Goal: Task Accomplishment & Management: Manage account settings

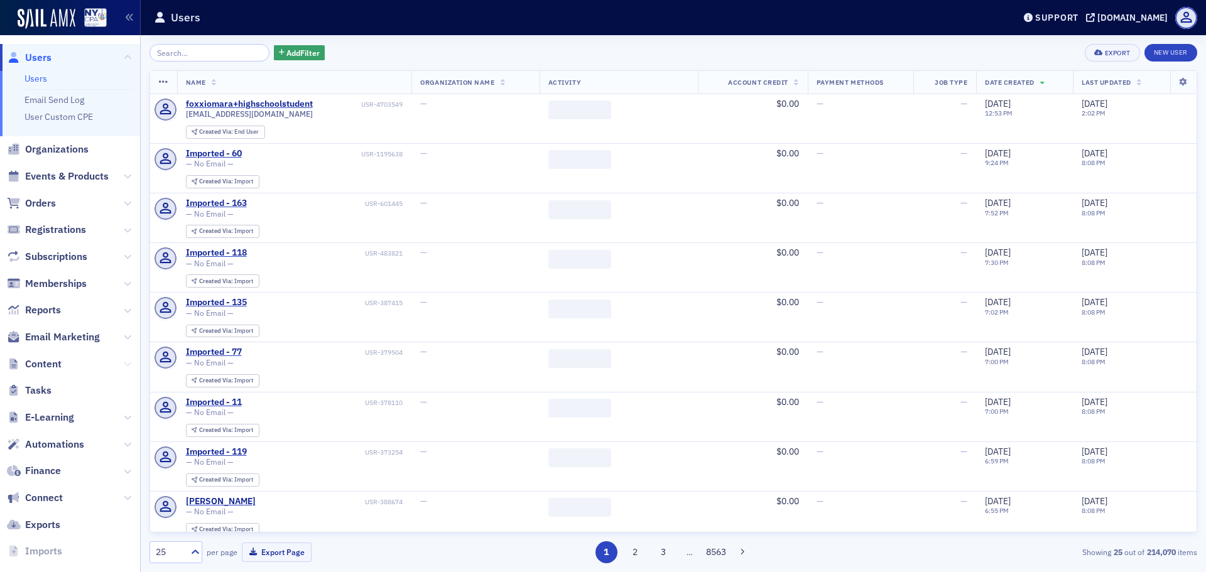
click at [124, 364] on icon at bounding box center [128, 365] width 8 height 8
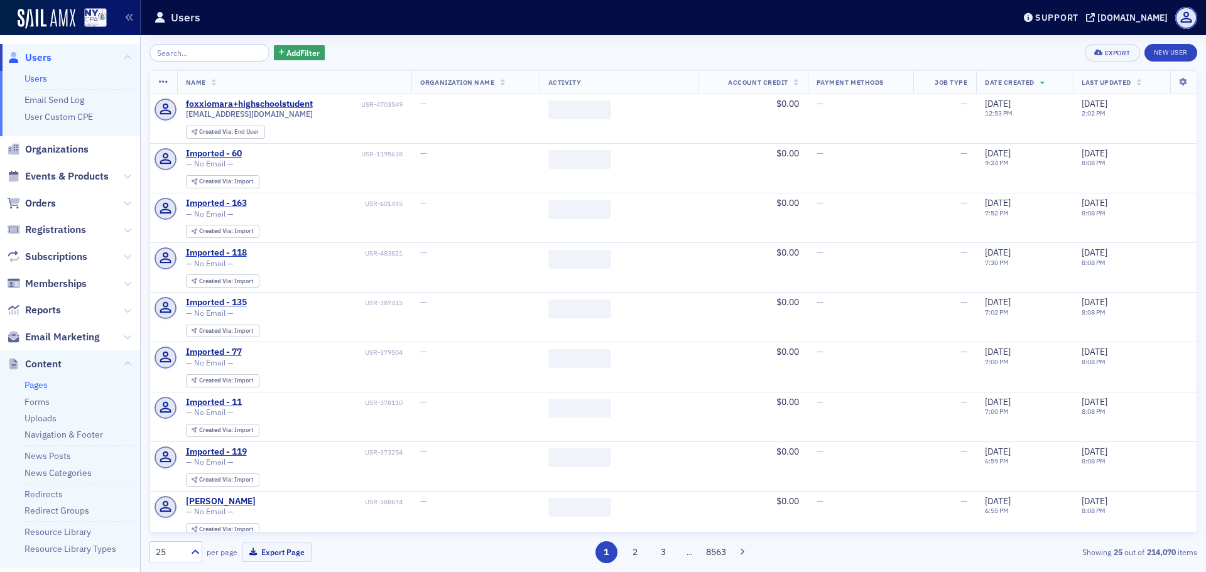
click at [44, 389] on link "Pages" at bounding box center [35, 384] width 23 height 11
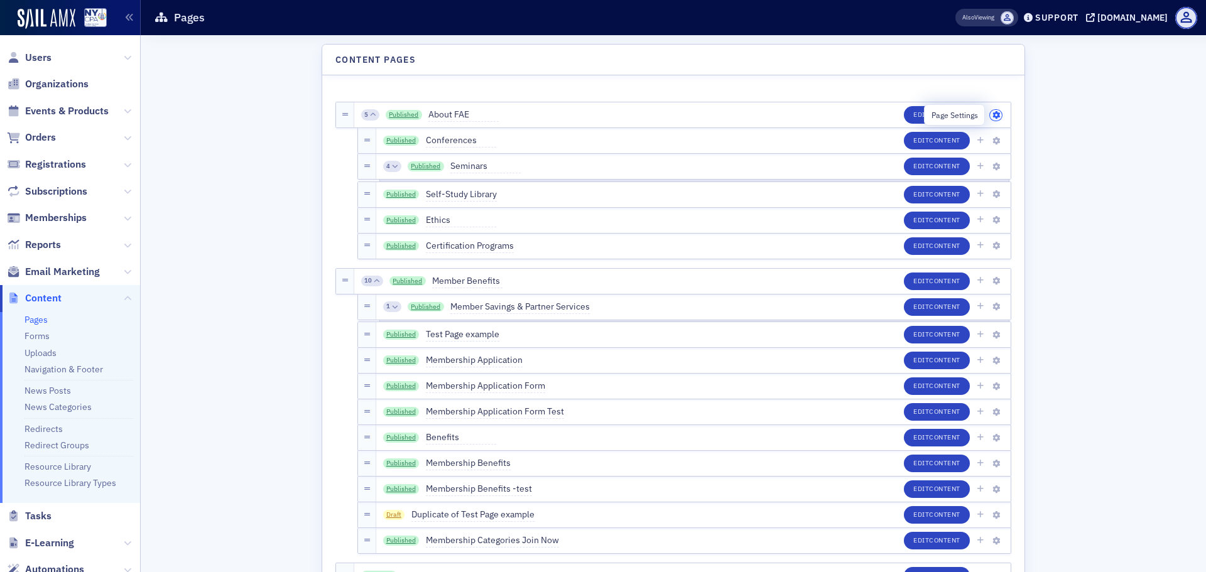
click at [992, 116] on icon "button" at bounding box center [996, 116] width 8 height 8
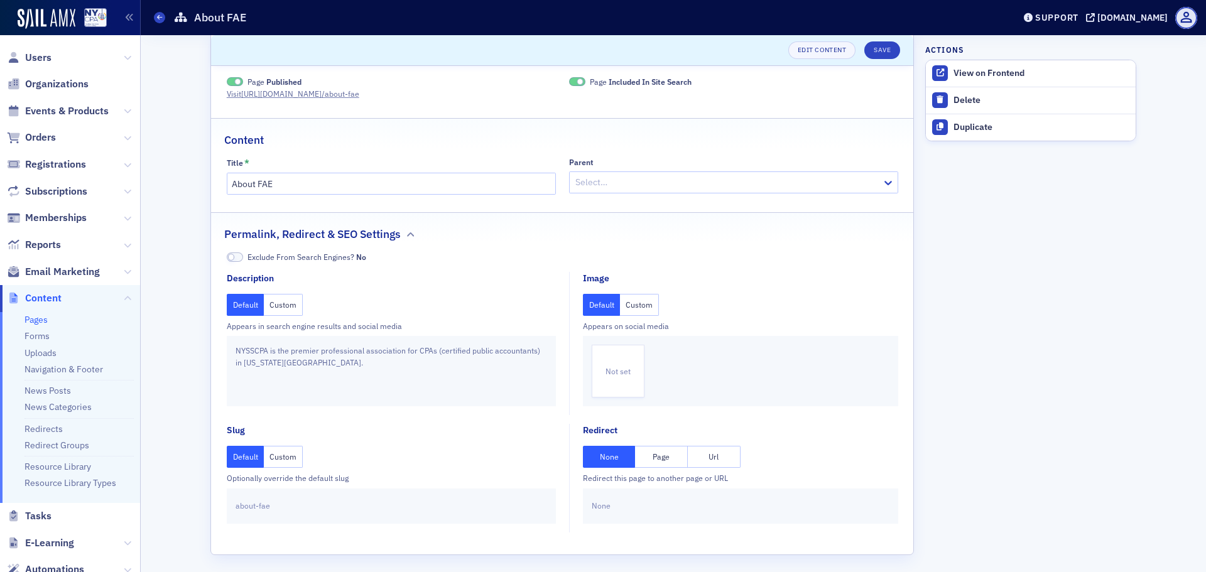
scroll to position [22, 0]
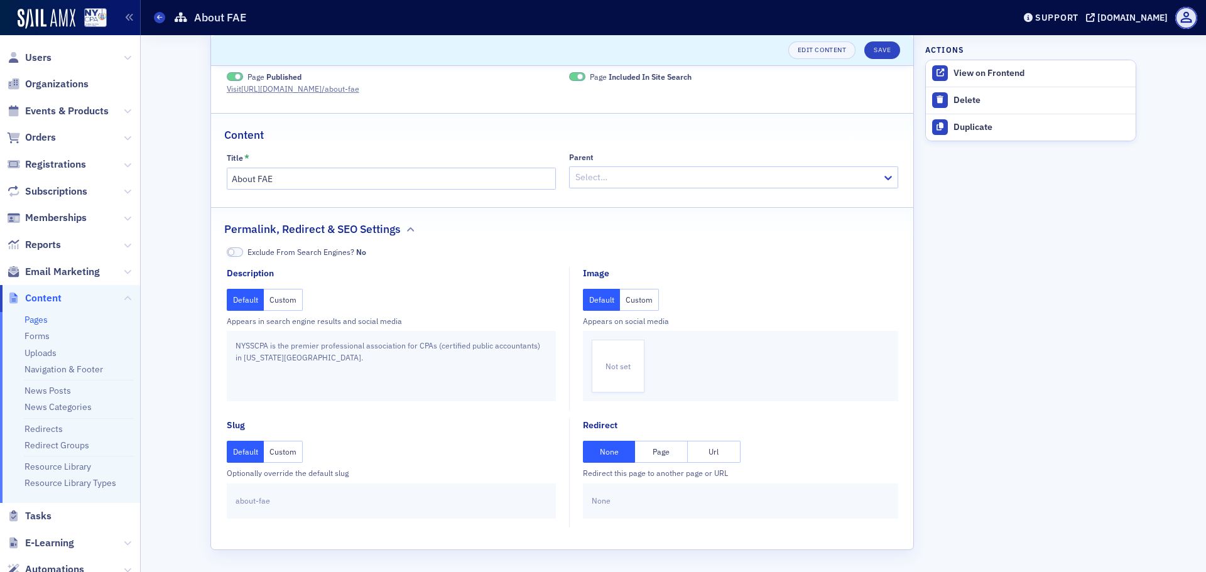
click at [274, 459] on button "Custom" at bounding box center [283, 452] width 39 height 22
click at [244, 455] on button "Default" at bounding box center [246, 452] width 38 height 22
drag, startPoint x: 1049, startPoint y: 340, endPoint x: 1042, endPoint y: 333, distance: 9.8
click at [1049, 340] on aside "Actions View on Frontend Delete Duplicate" at bounding box center [1030, 292] width 211 height 559
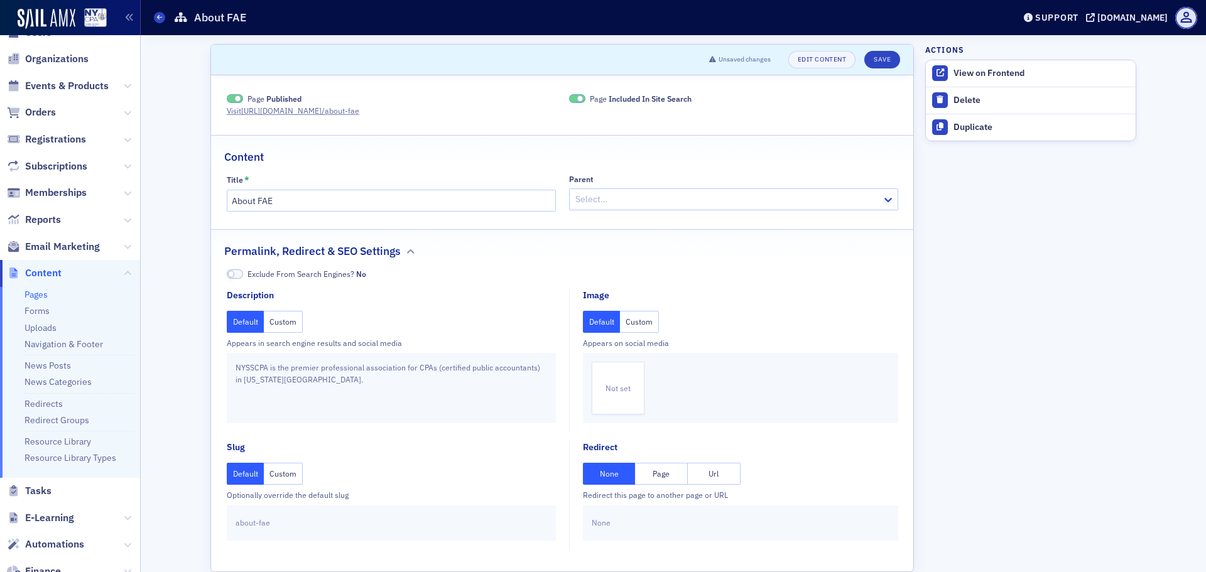
scroll to position [0, 0]
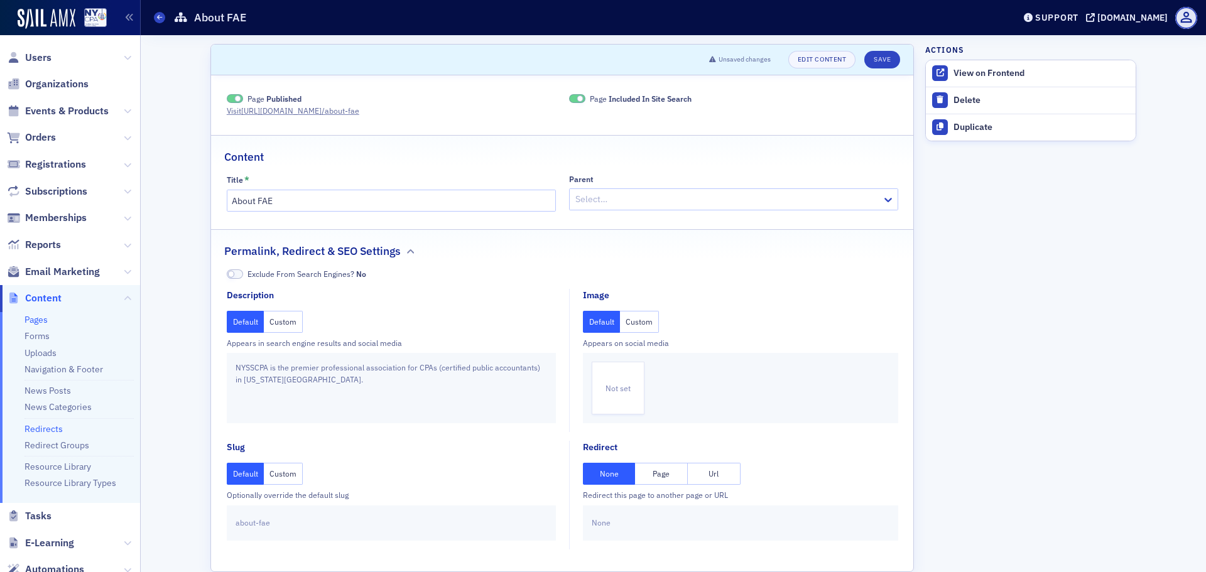
click at [40, 432] on link "Redirects" at bounding box center [43, 428] width 38 height 11
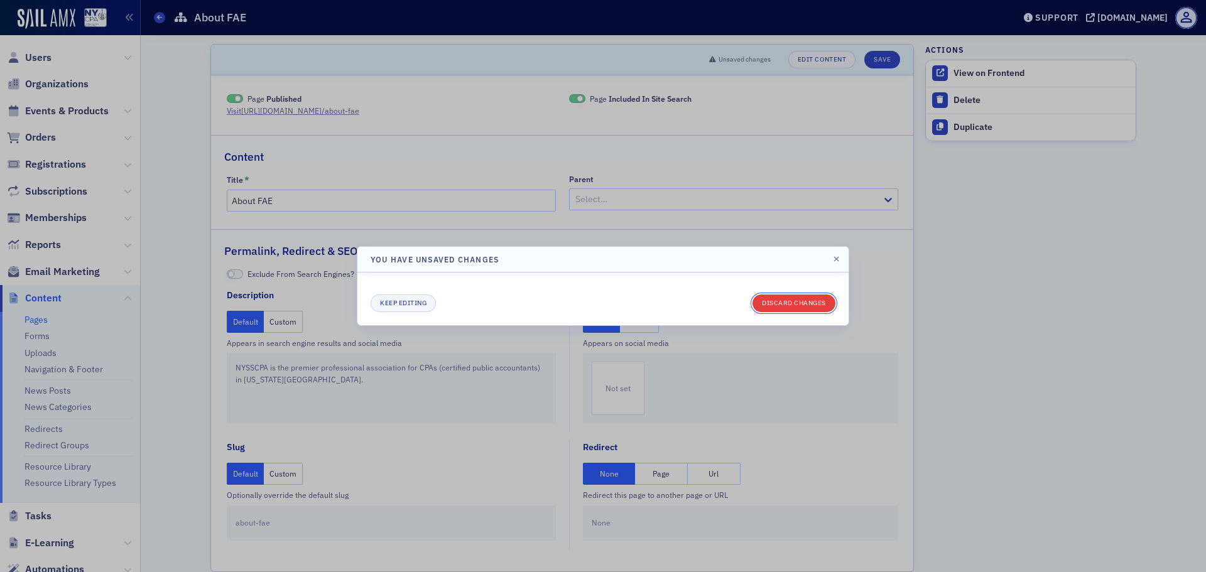
click at [796, 306] on button "Discard changes" at bounding box center [793, 304] width 83 height 18
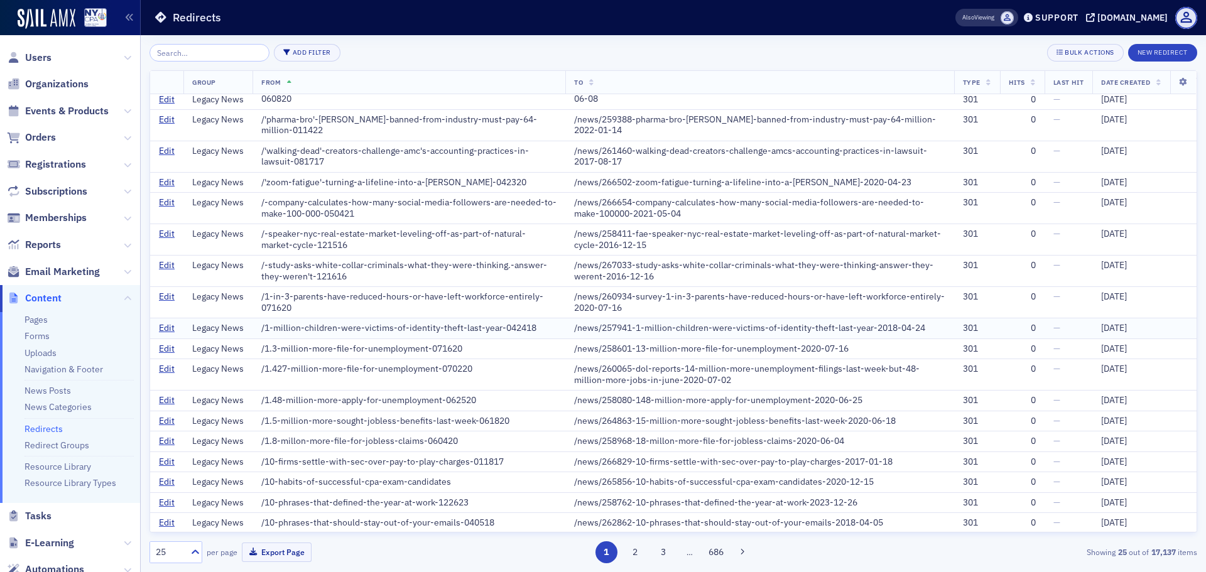
scroll to position [193, 0]
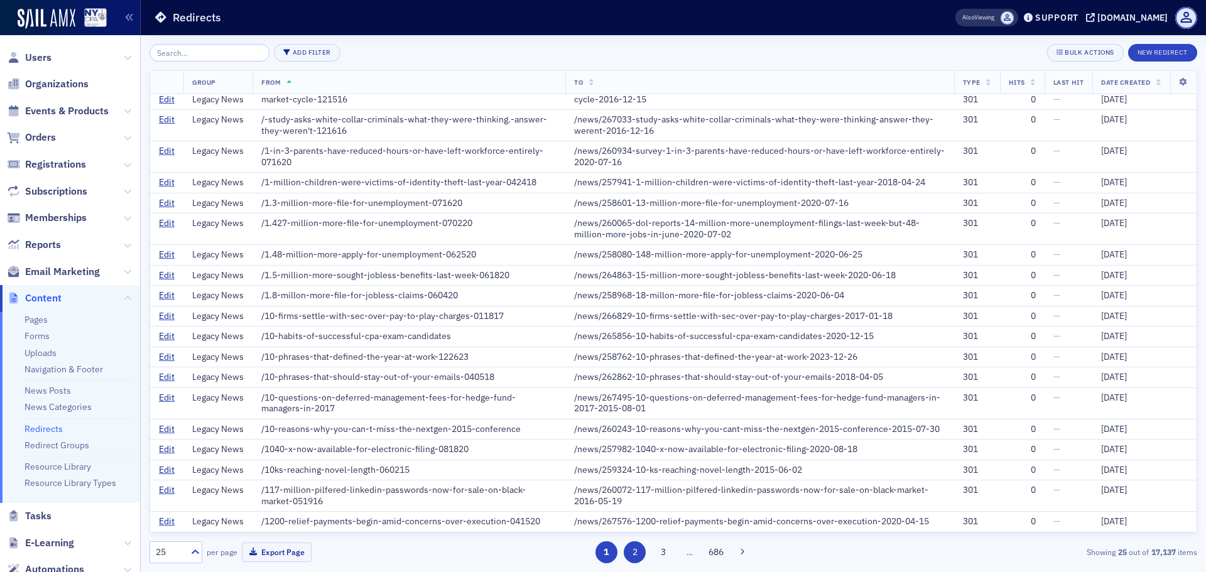
click at [634, 552] on button "2" at bounding box center [635, 552] width 22 height 22
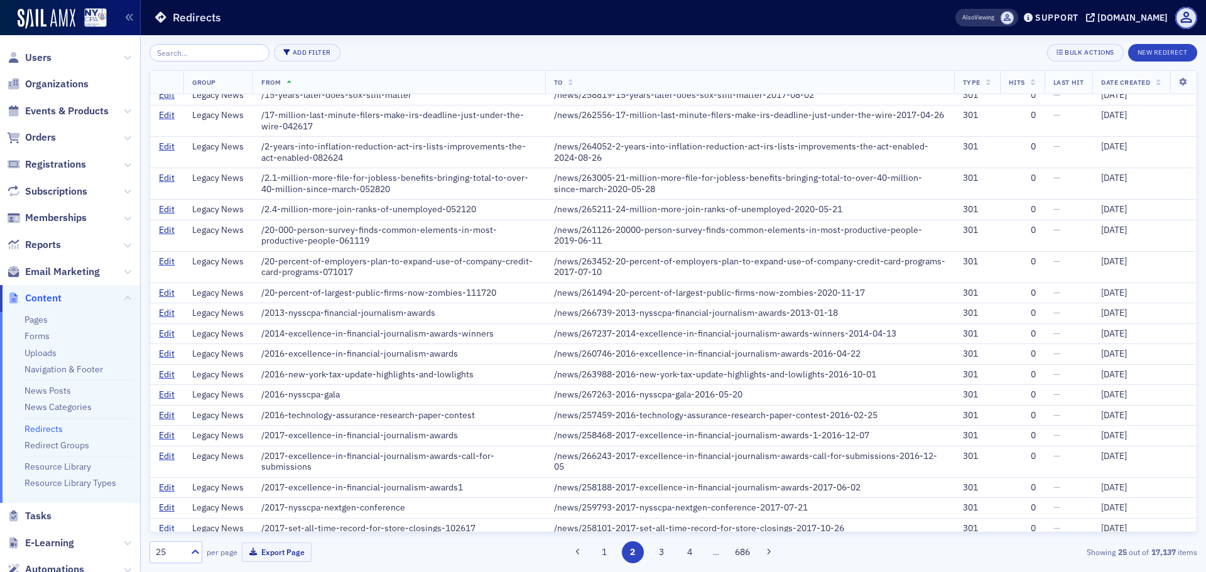
scroll to position [182, 0]
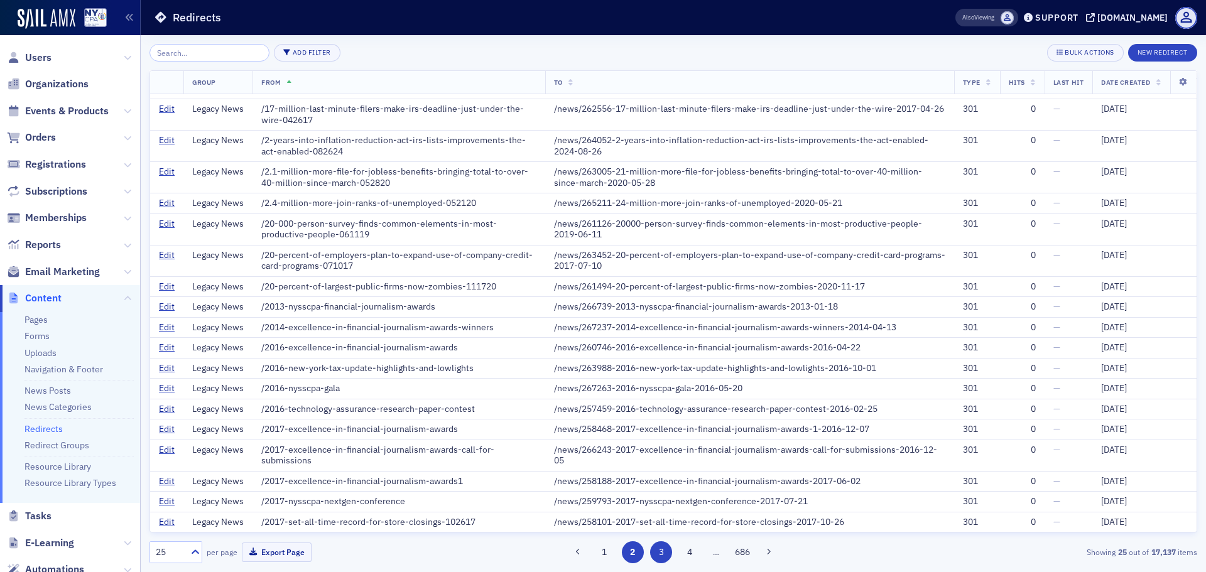
click at [657, 547] on button "3" at bounding box center [661, 552] width 22 height 22
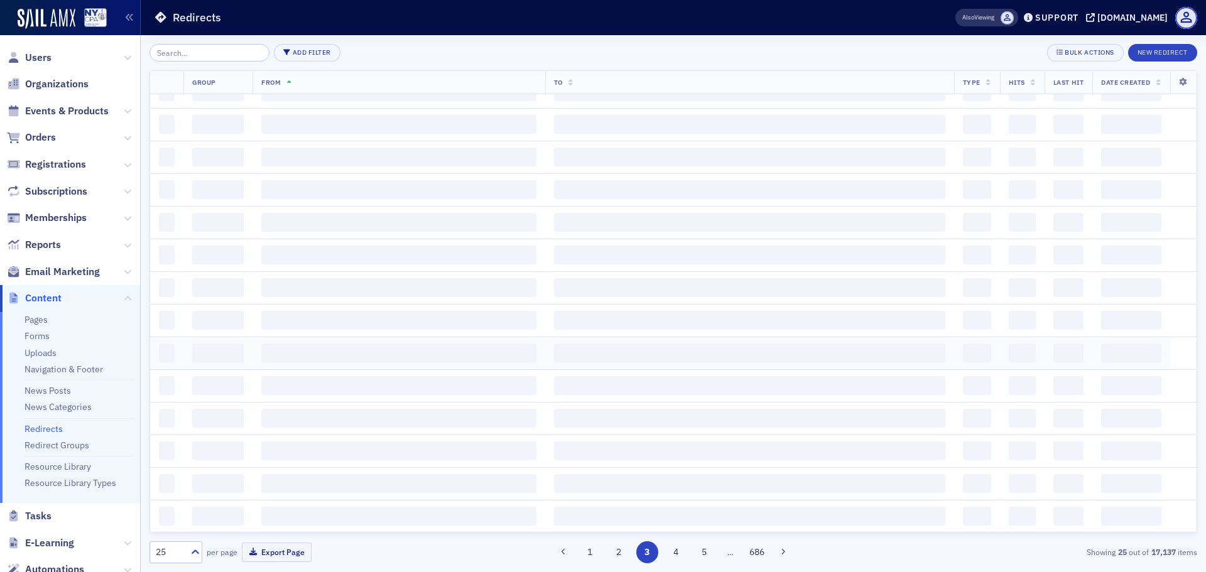
scroll to position [0, 0]
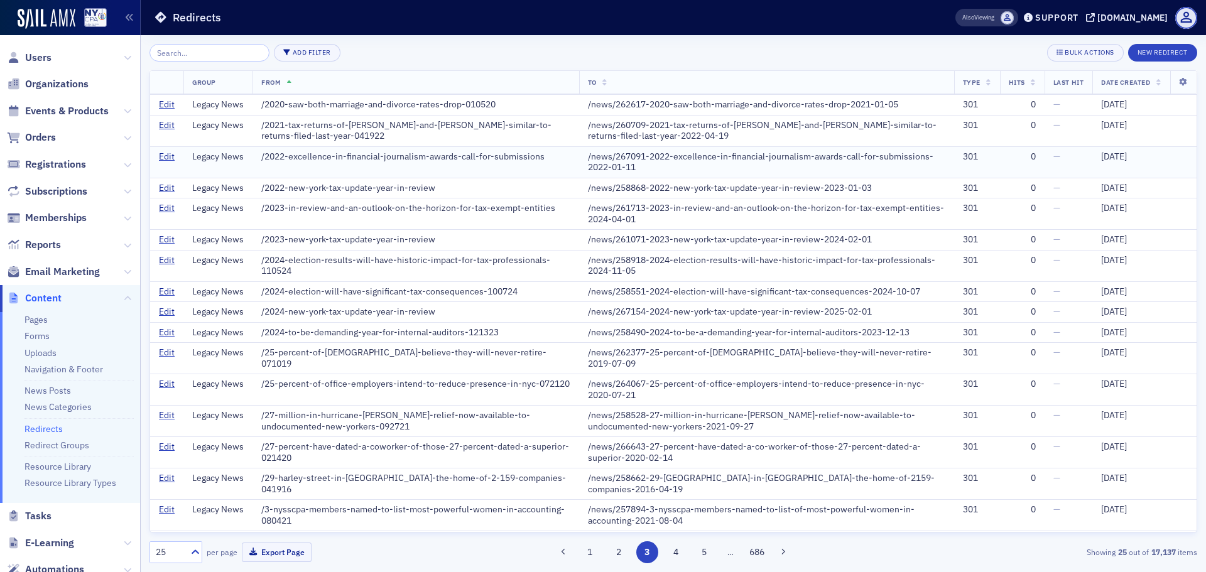
scroll to position [225, 0]
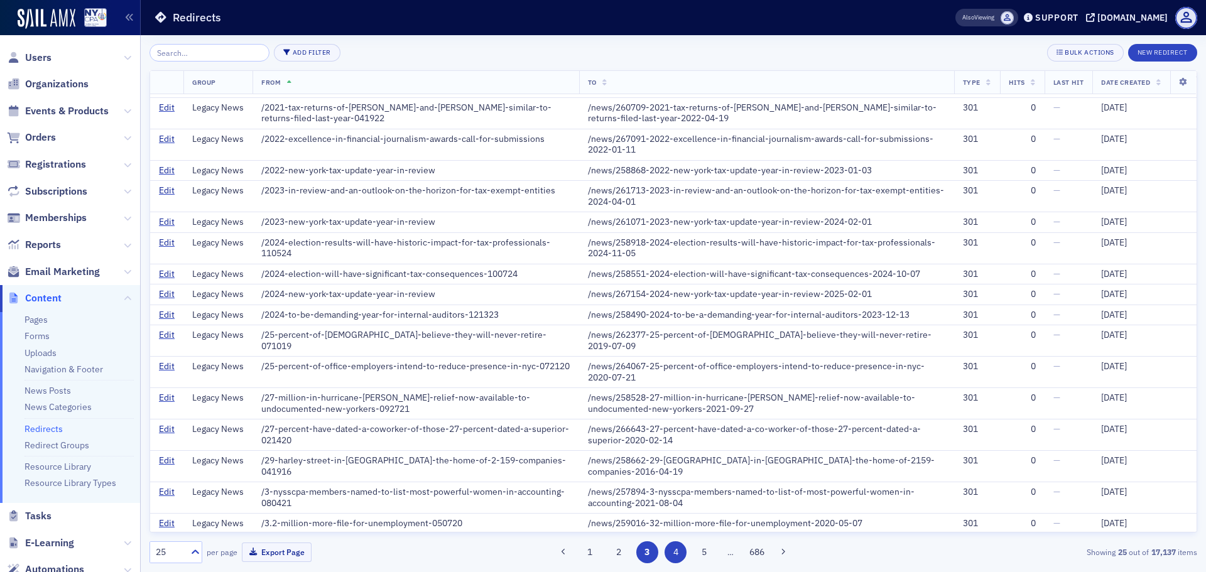
click at [668, 553] on button "4" at bounding box center [676, 552] width 22 height 22
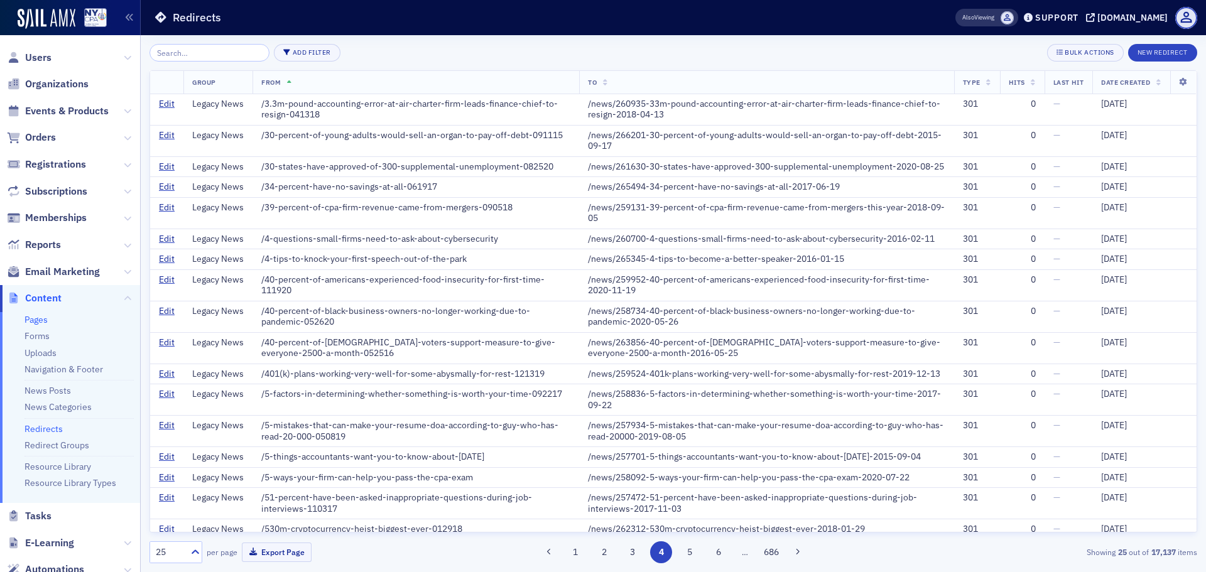
click at [36, 325] on link "Pages" at bounding box center [35, 319] width 23 height 11
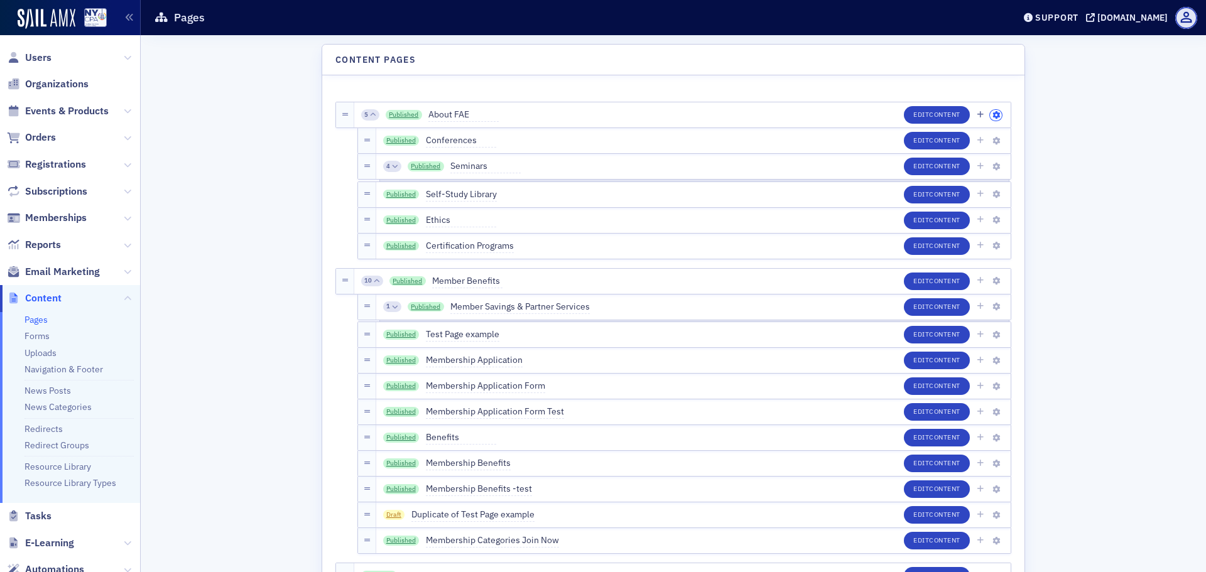
click at [992, 114] on icon "button" at bounding box center [996, 116] width 8 height 8
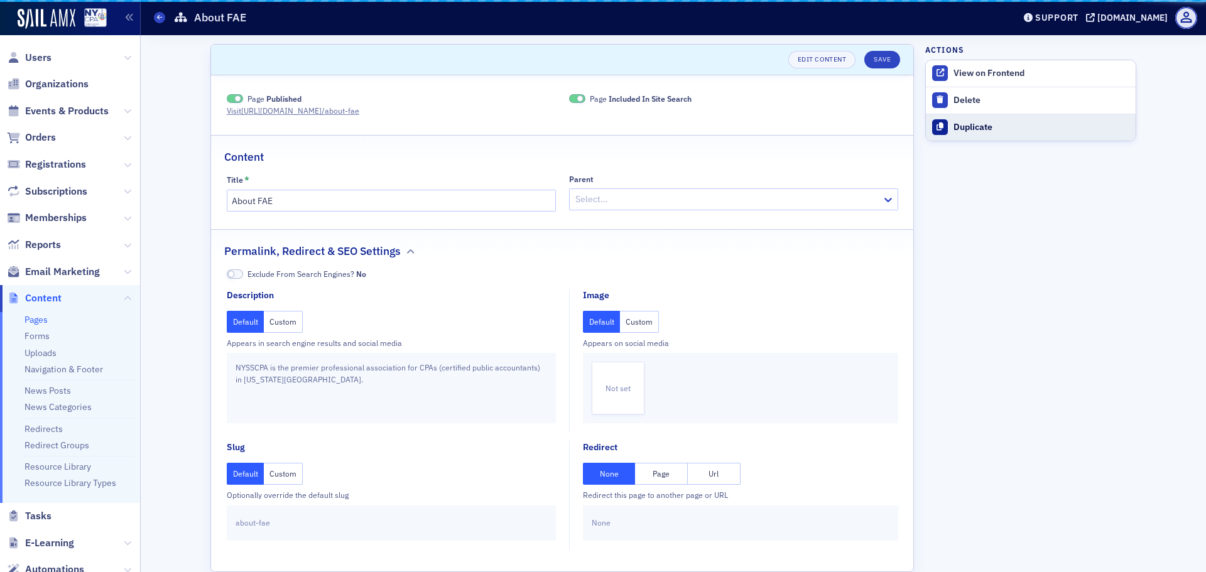
click at [938, 116] on button "Duplicate" at bounding box center [1031, 127] width 210 height 27
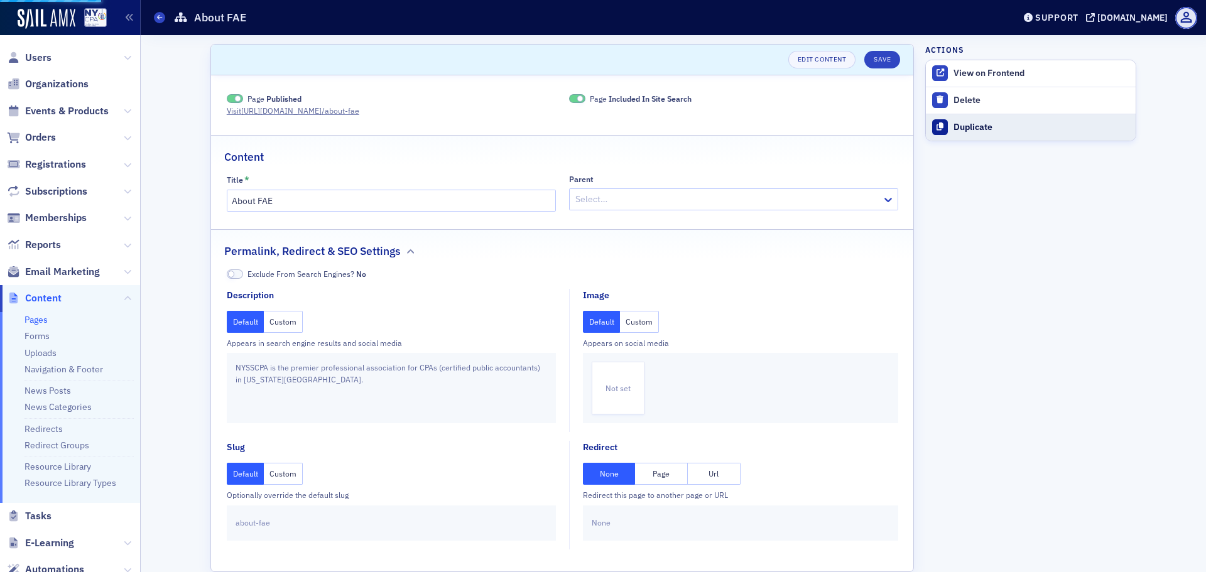
type input "Duplicate of About FAE"
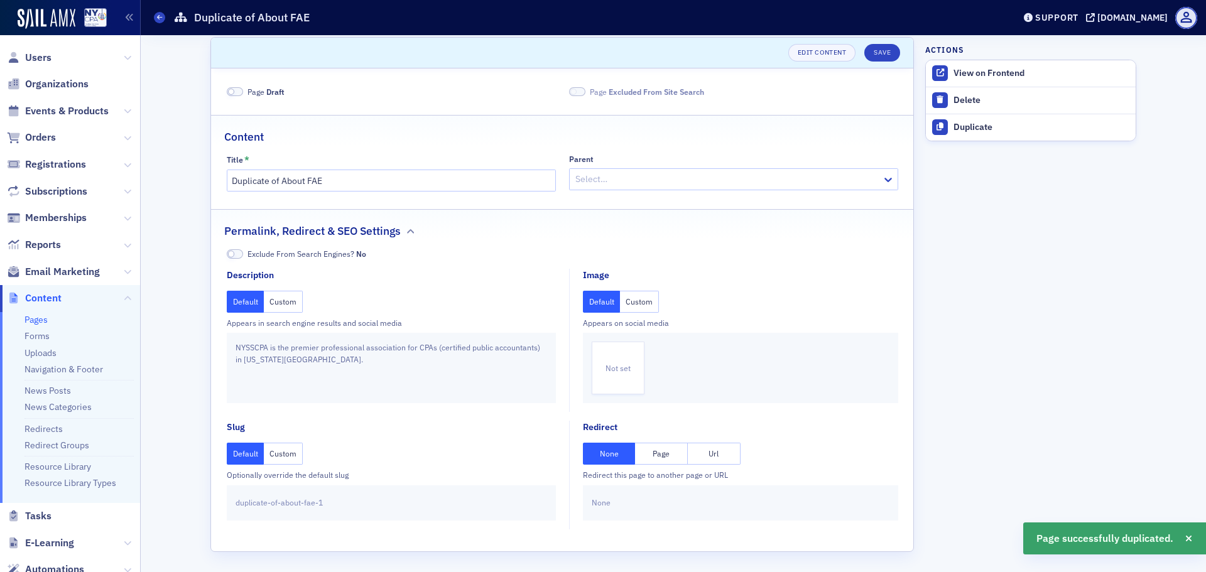
scroll to position [9, 0]
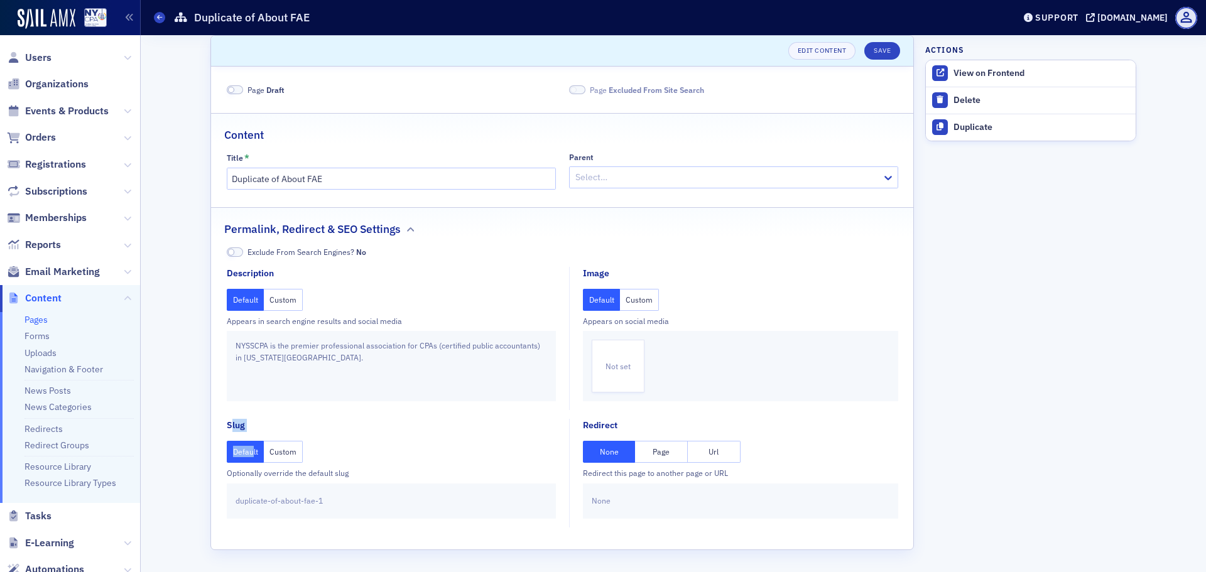
drag, startPoint x: 234, startPoint y: 426, endPoint x: 249, endPoint y: 427, distance: 15.1
click at [249, 427] on fieldset "Slug Default Custom Optionally override the default slug duplicate-of-about-fae…" at bounding box center [395, 473] width 336 height 108
click at [251, 427] on fieldset "Slug Default Custom Optionally override the default slug duplicate-of-about-fae…" at bounding box center [395, 473] width 336 height 108
drag, startPoint x: 225, startPoint y: 504, endPoint x: 363, endPoint y: 505, distance: 137.6
click at [363, 505] on div "duplicate-of-about-fae-1" at bounding box center [391, 501] width 329 height 35
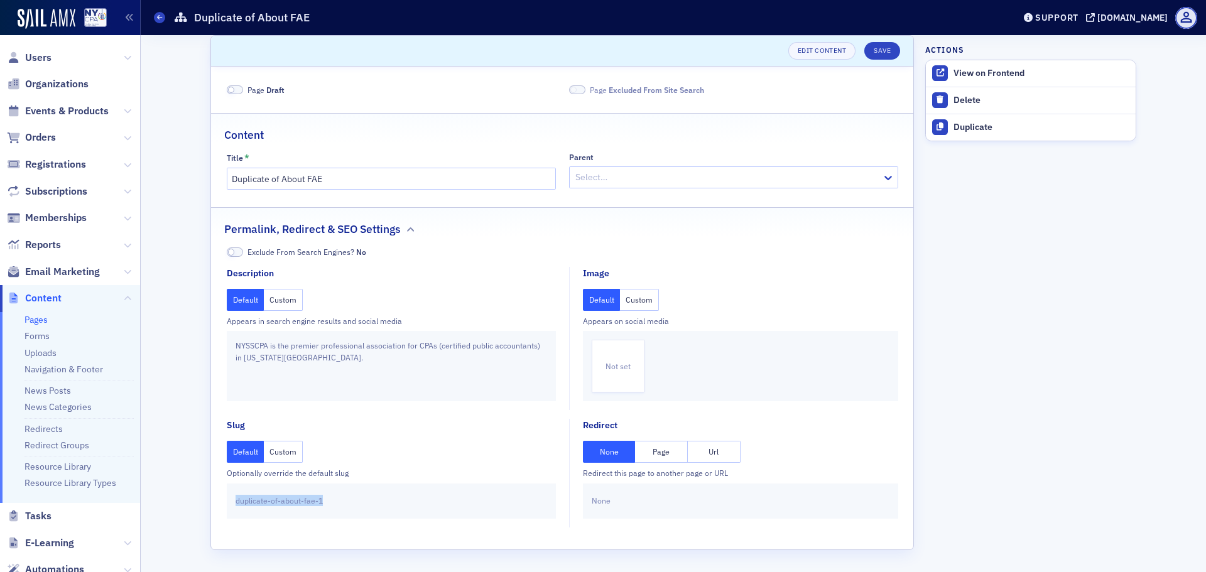
click at [363, 505] on div "duplicate-of-about-fae-1" at bounding box center [391, 501] width 329 height 35
click at [316, 499] on span "duplicate-of-about-fae-1" at bounding box center [279, 500] width 87 height 11
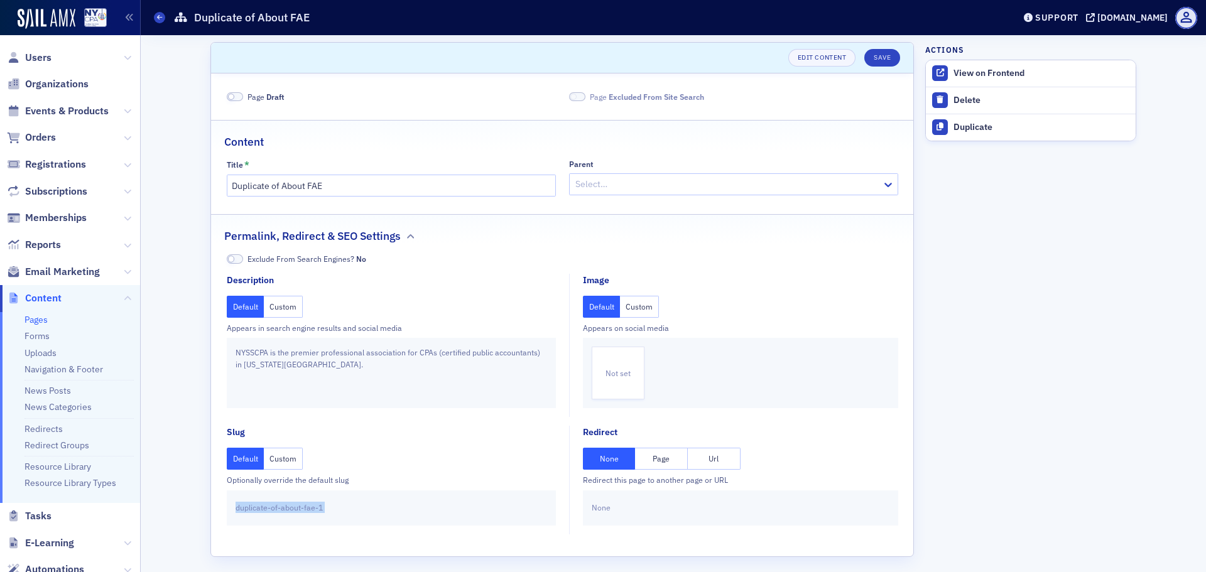
scroll to position [0, 0]
click at [29, 426] on link "Redirects" at bounding box center [43, 428] width 38 height 11
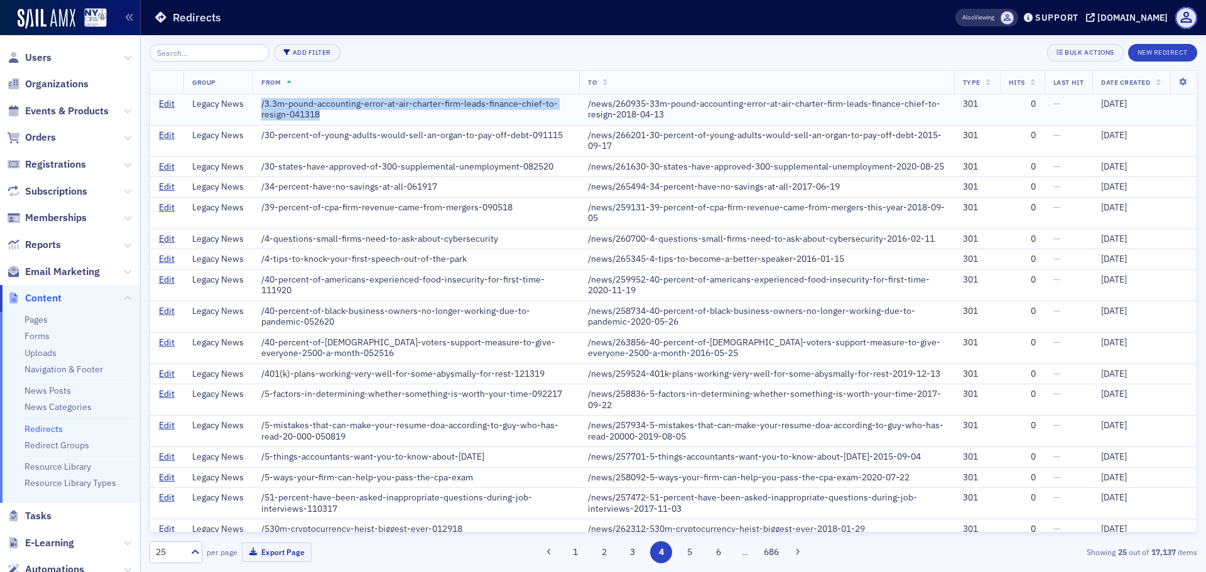
drag, startPoint x: 262, startPoint y: 104, endPoint x: 319, endPoint y: 111, distance: 57.7
click at [319, 111] on div "/3.3m-pound-accounting-error-at-air-charter-firm-leads-finance-chief-to-resign-…" at bounding box center [415, 110] width 309 height 22
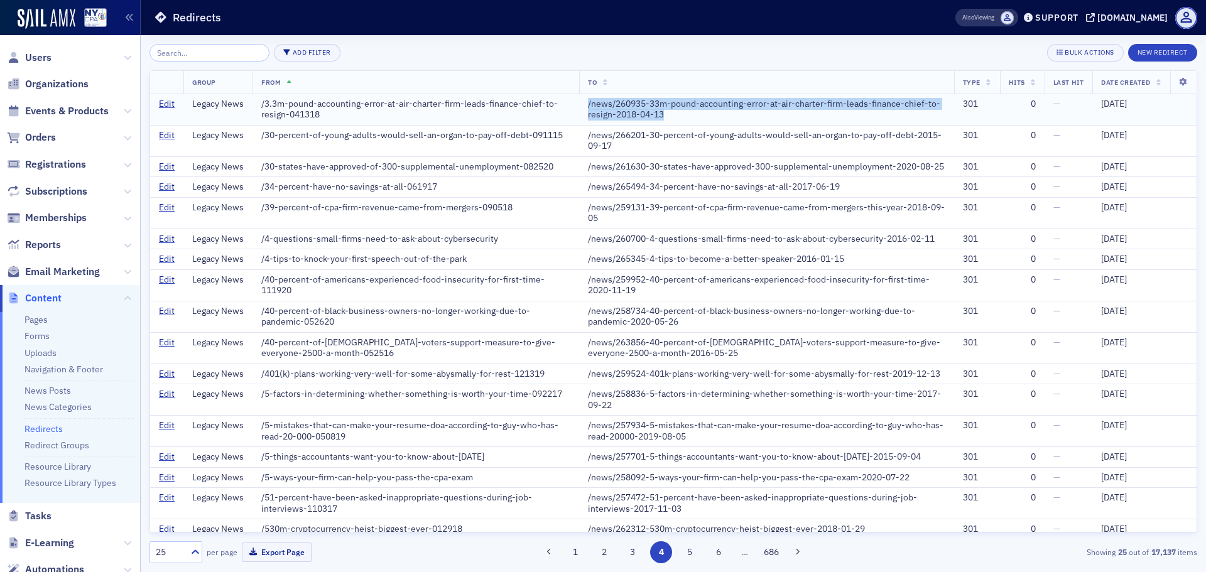
drag, startPoint x: 580, startPoint y: 102, endPoint x: 670, endPoint y: 119, distance: 91.3
click at [670, 119] on div "/news/260935-33m-pound-accounting-error-at-air-charter-firm-leads-finance-chief…" at bounding box center [766, 110] width 357 height 22
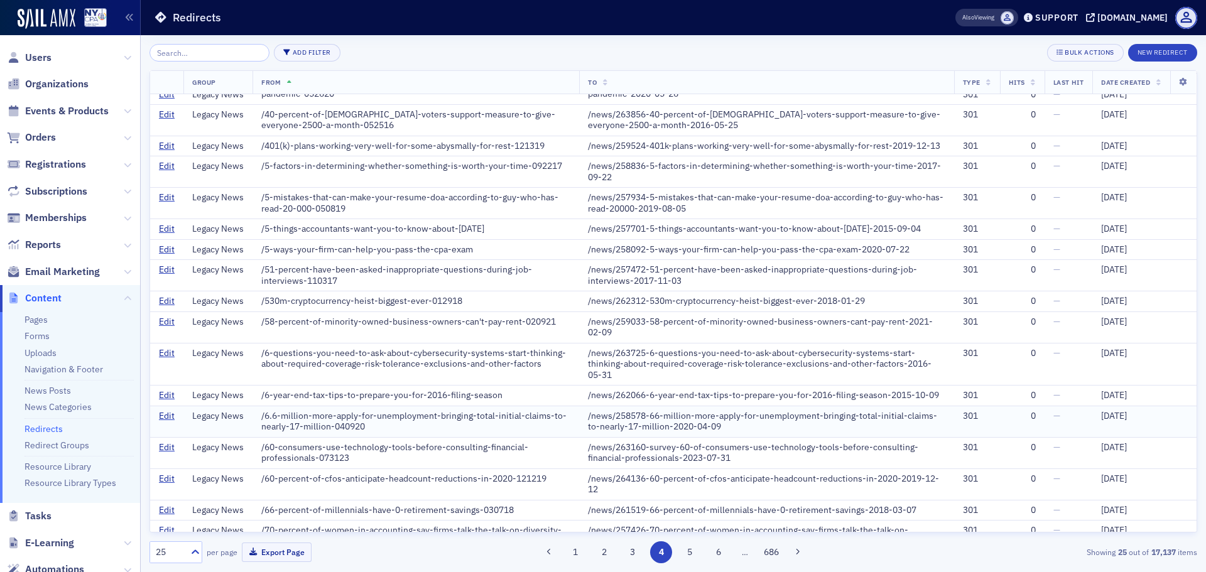
scroll to position [259, 0]
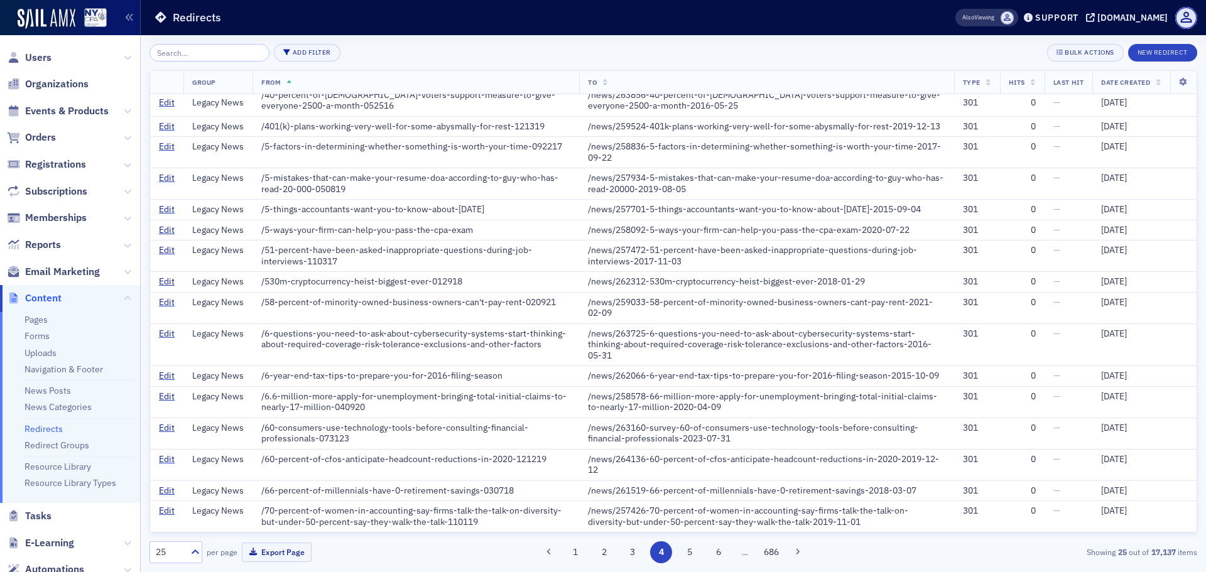
click at [576, 544] on button "1" at bounding box center [576, 552] width 22 height 22
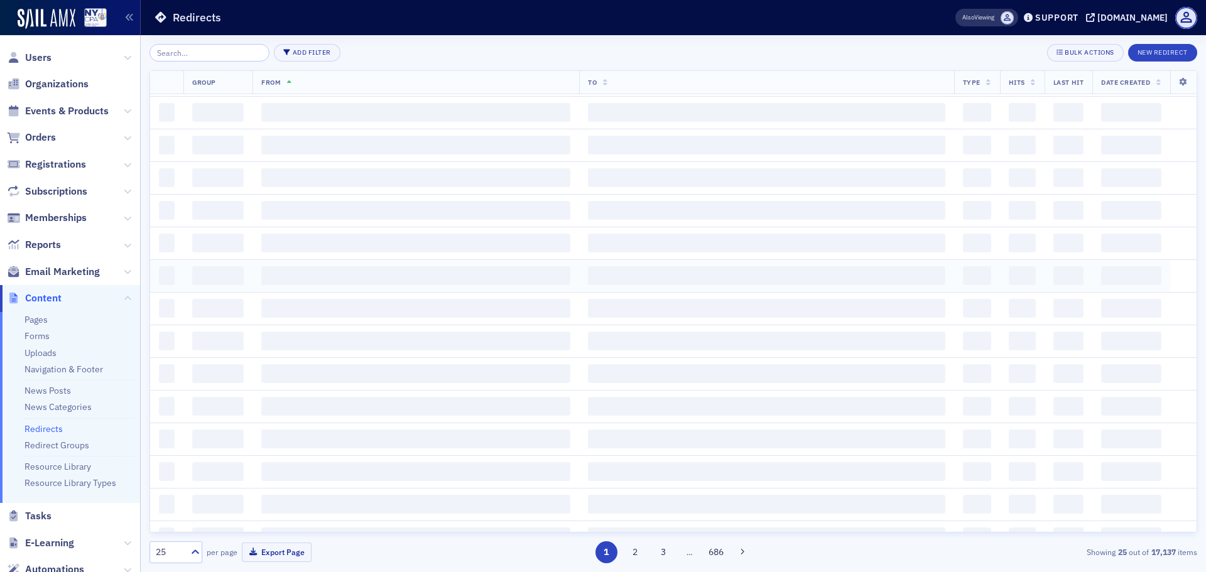
scroll to position [0, 0]
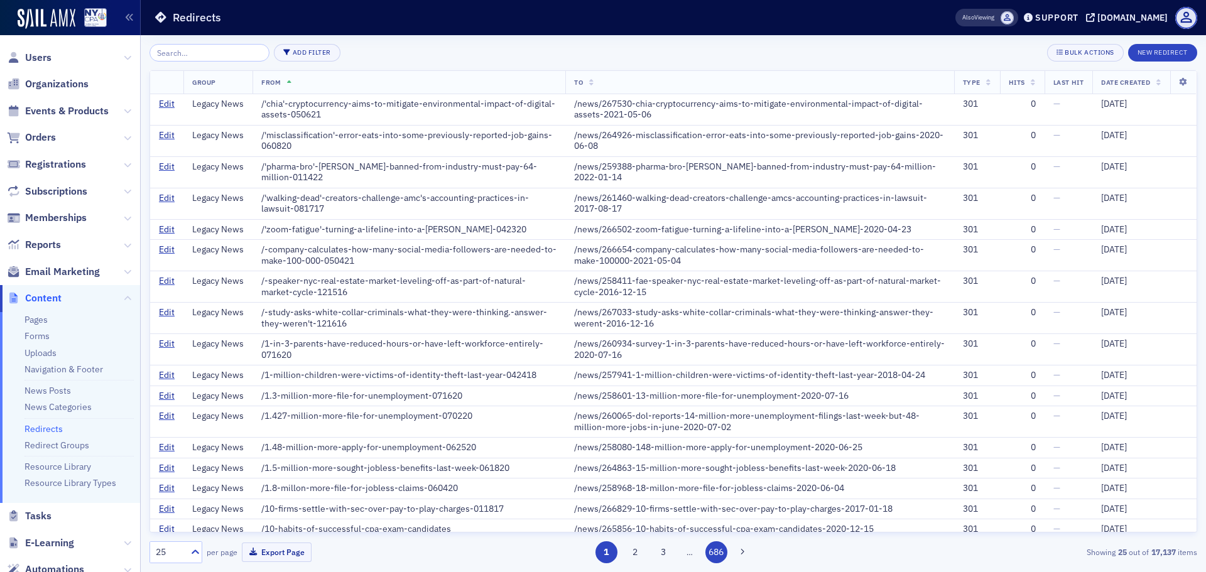
click at [716, 548] on button "686" at bounding box center [716, 552] width 22 height 22
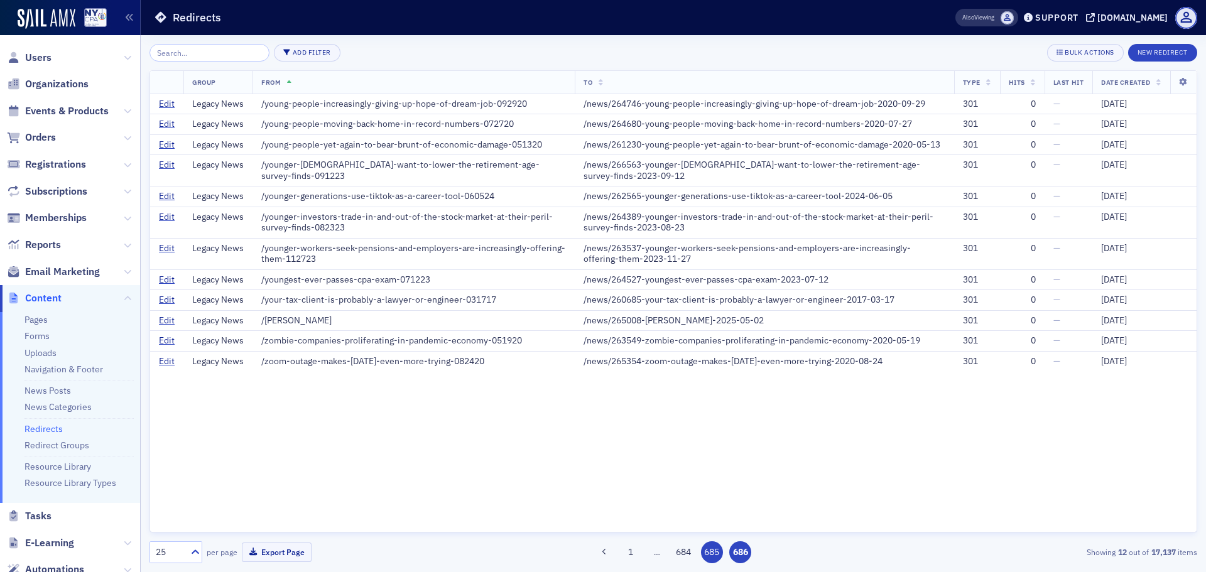
click at [718, 550] on button "685" at bounding box center [712, 552] width 22 height 22
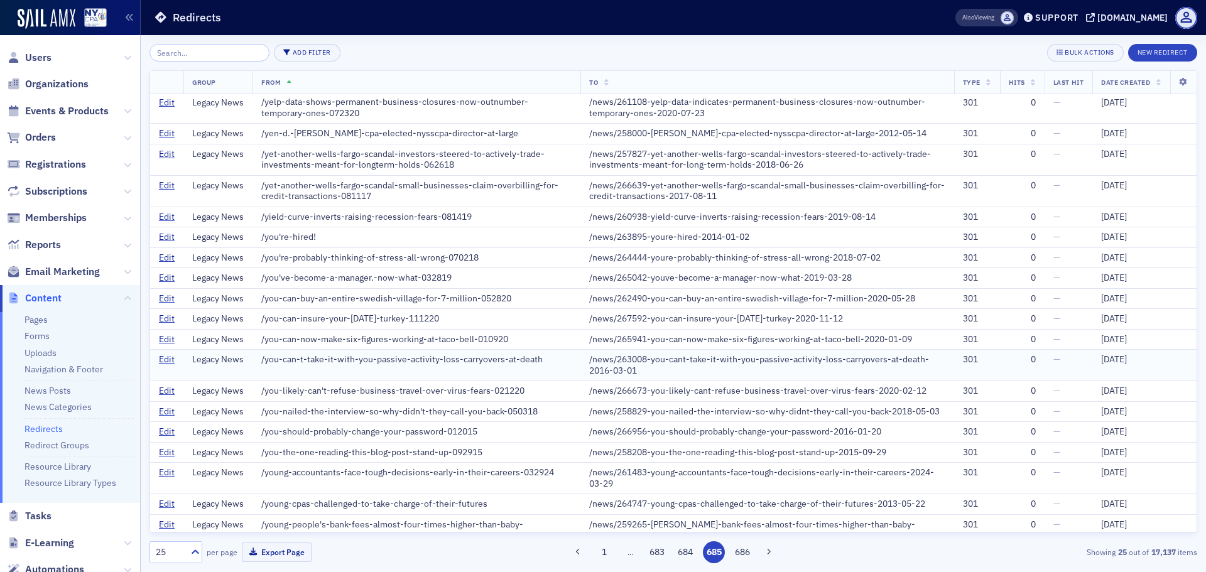
scroll to position [182, 0]
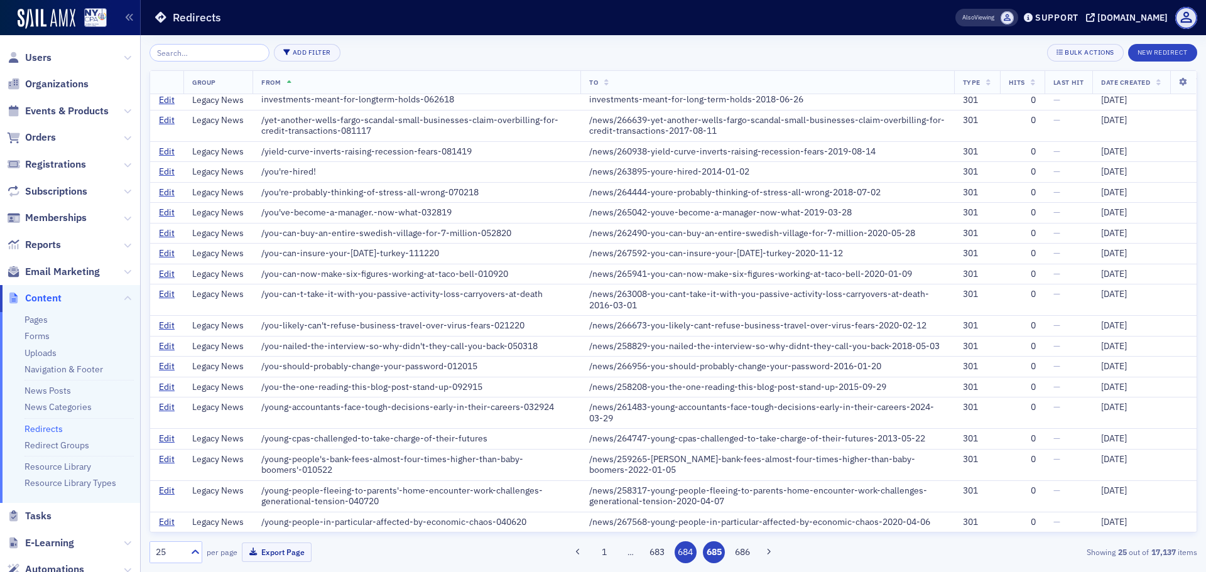
click at [691, 553] on button "684" at bounding box center [686, 552] width 22 height 22
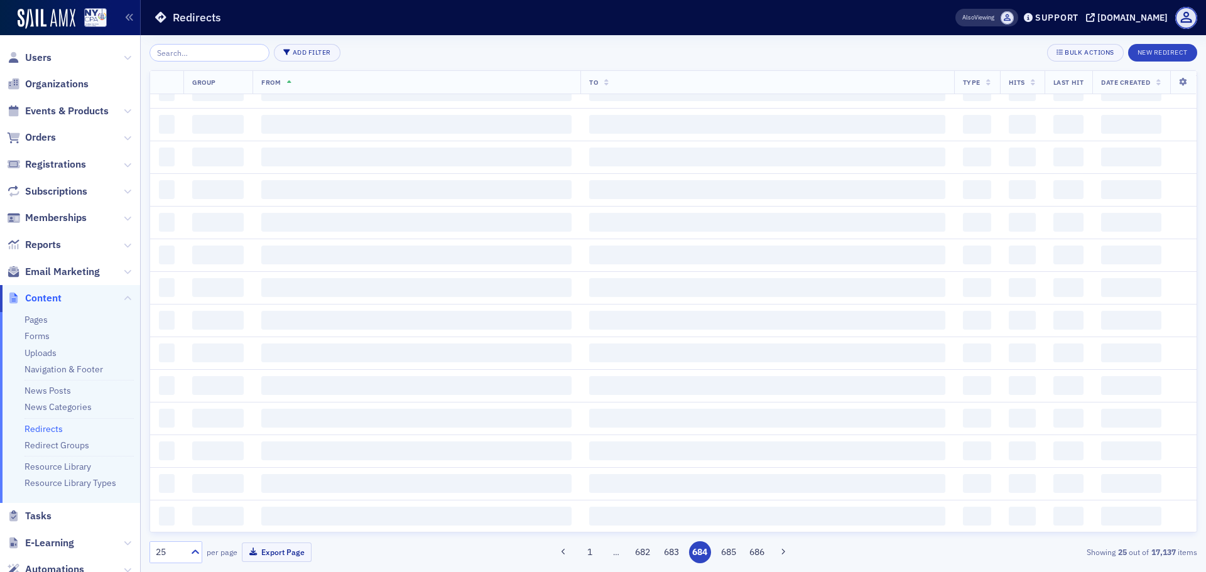
scroll to position [0, 0]
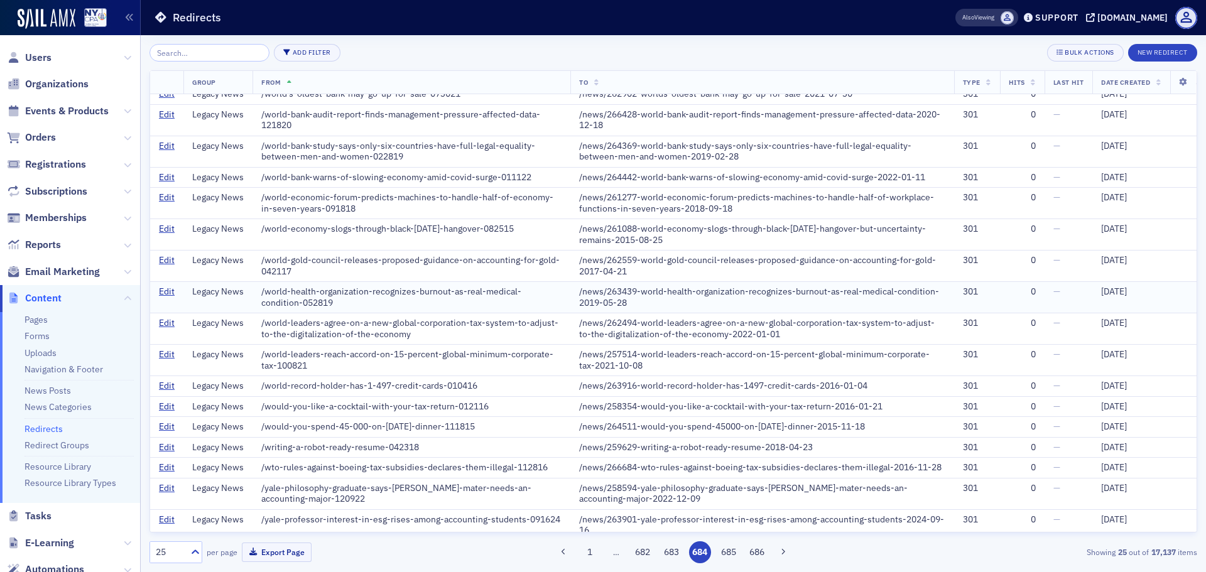
scroll to position [204, 0]
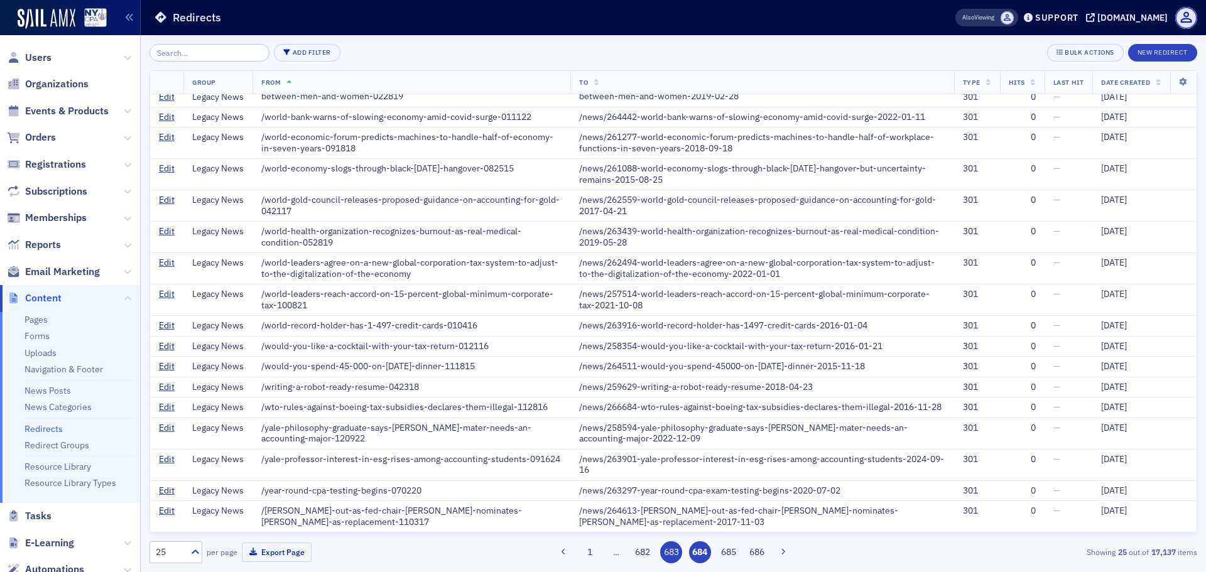
click at [673, 553] on button "683" at bounding box center [671, 552] width 22 height 22
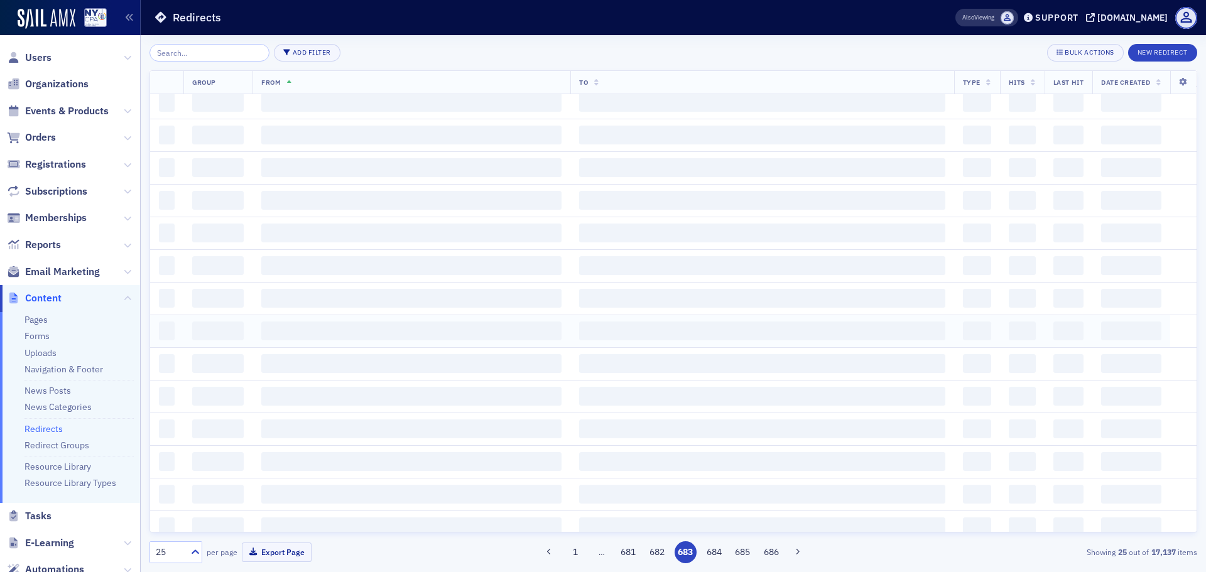
scroll to position [0, 0]
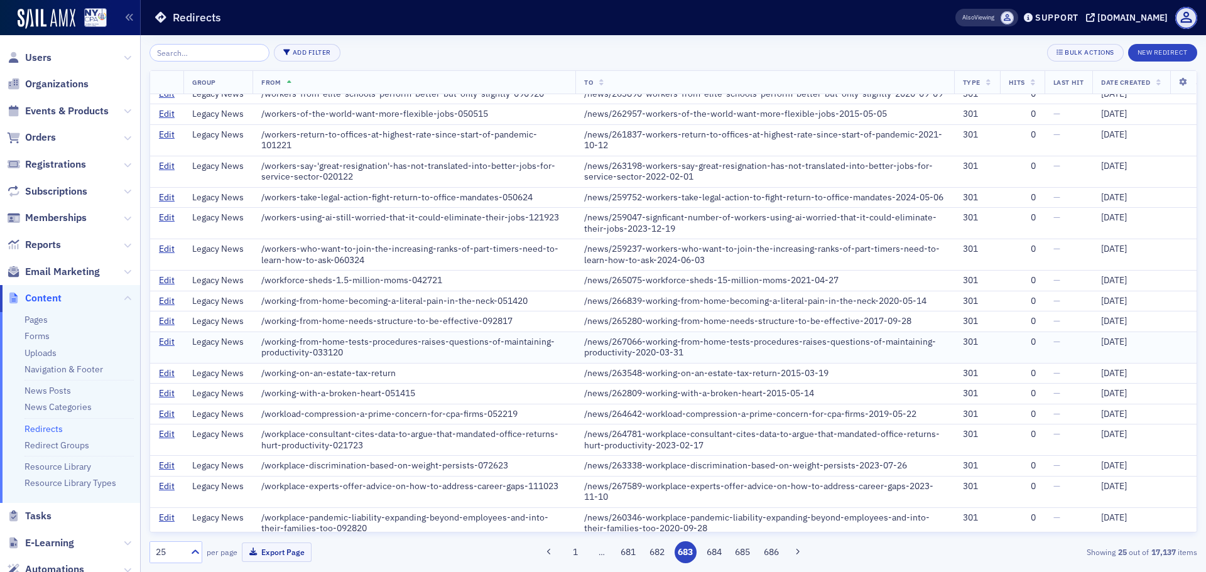
scroll to position [225, 0]
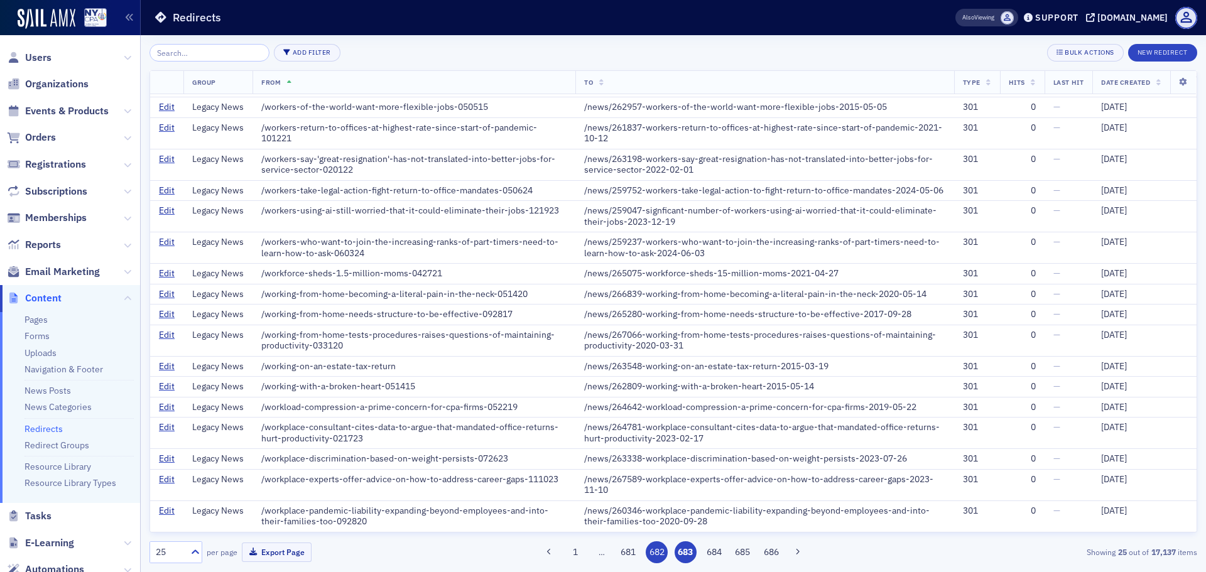
click at [658, 550] on button "682" at bounding box center [657, 552] width 22 height 22
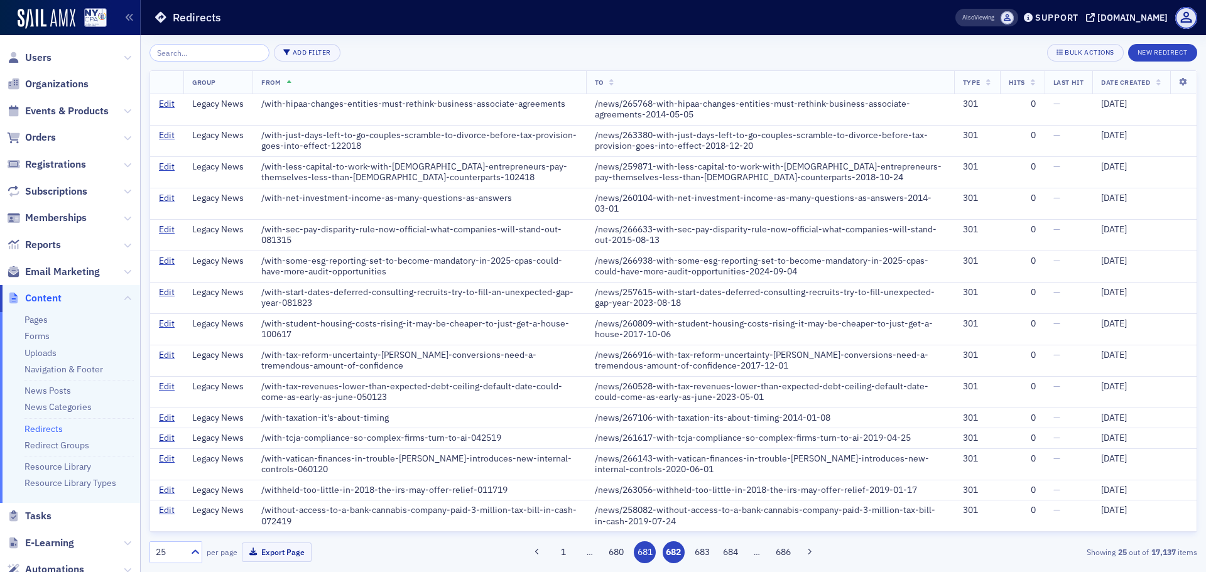
click at [649, 553] on button "681" at bounding box center [645, 552] width 22 height 22
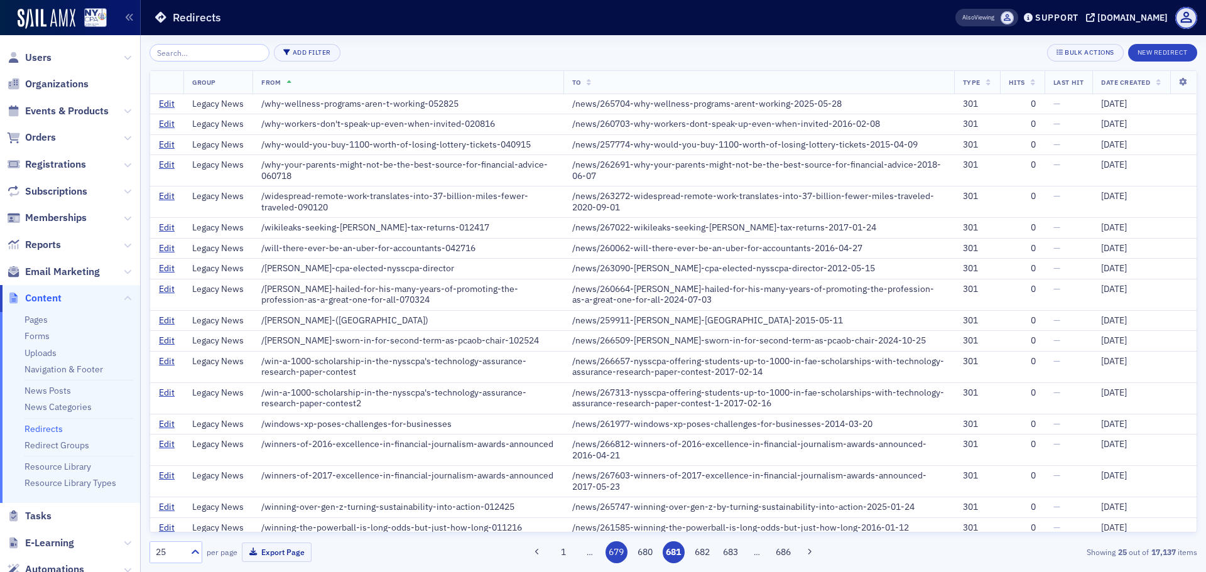
click at [617, 553] on button "679" at bounding box center [617, 552] width 22 height 22
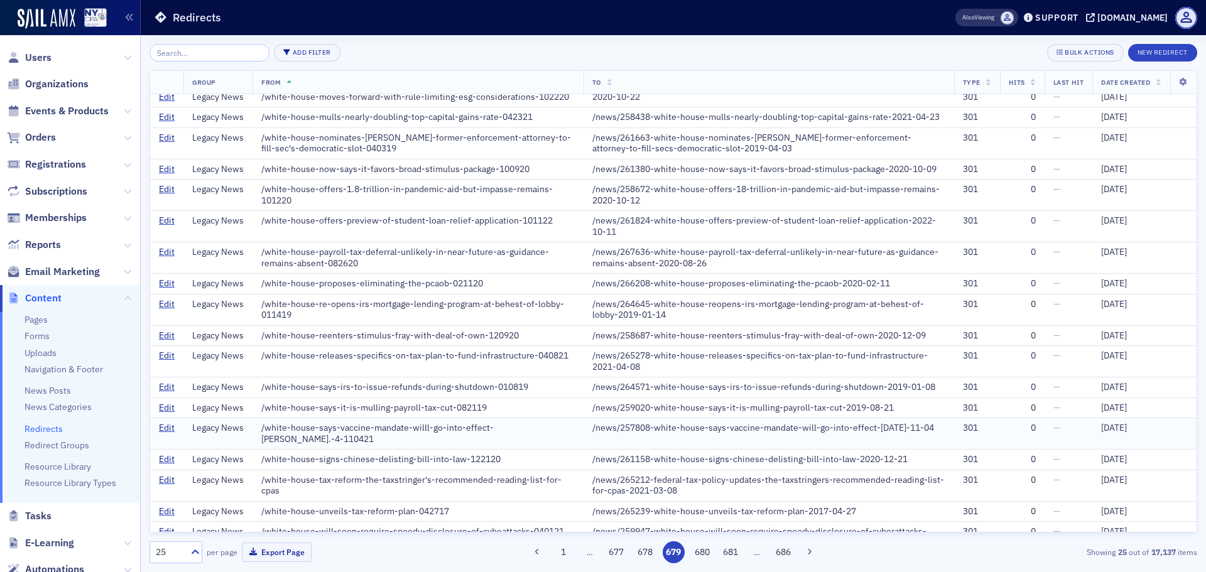
scroll to position [247, 0]
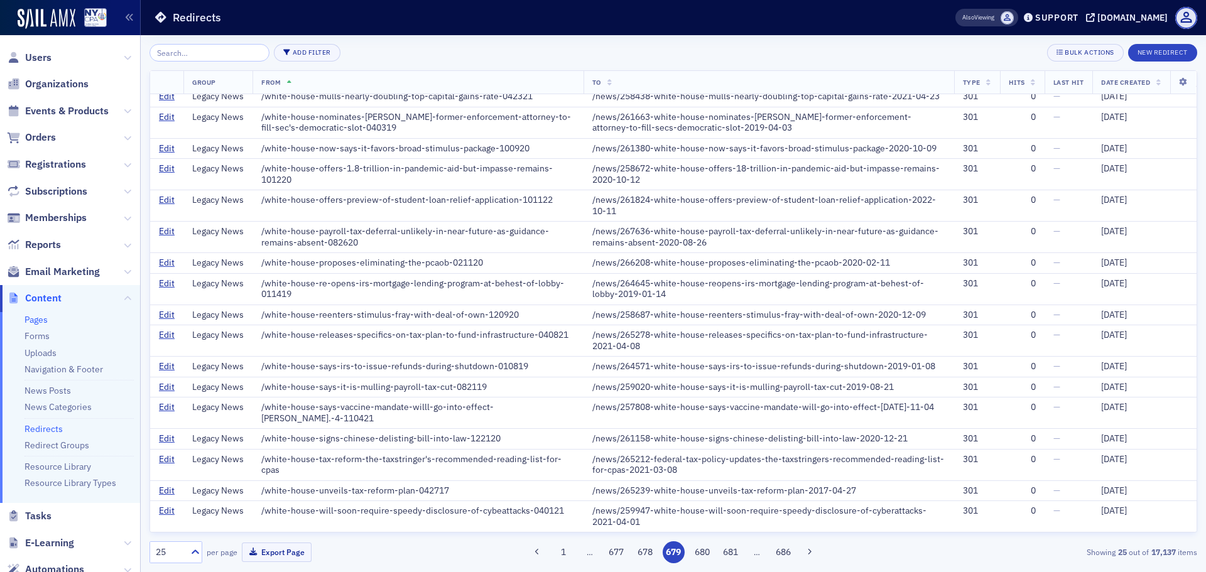
click at [55, 321] on li "Pages" at bounding box center [78, 320] width 109 height 12
click at [46, 325] on link "Pages" at bounding box center [35, 319] width 23 height 11
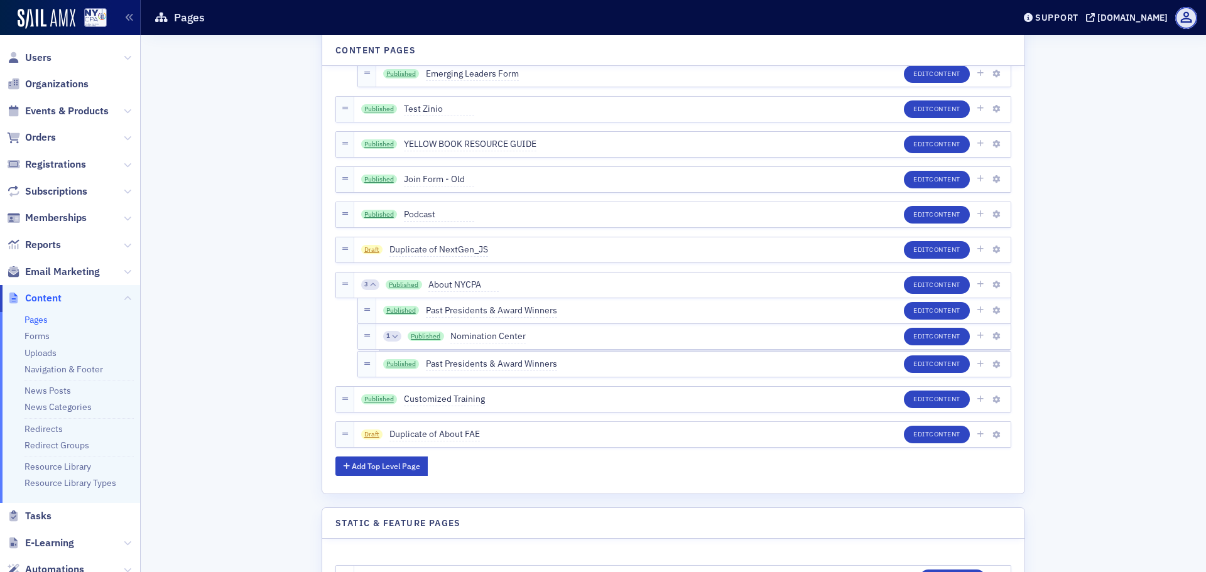
scroll to position [4596, 0]
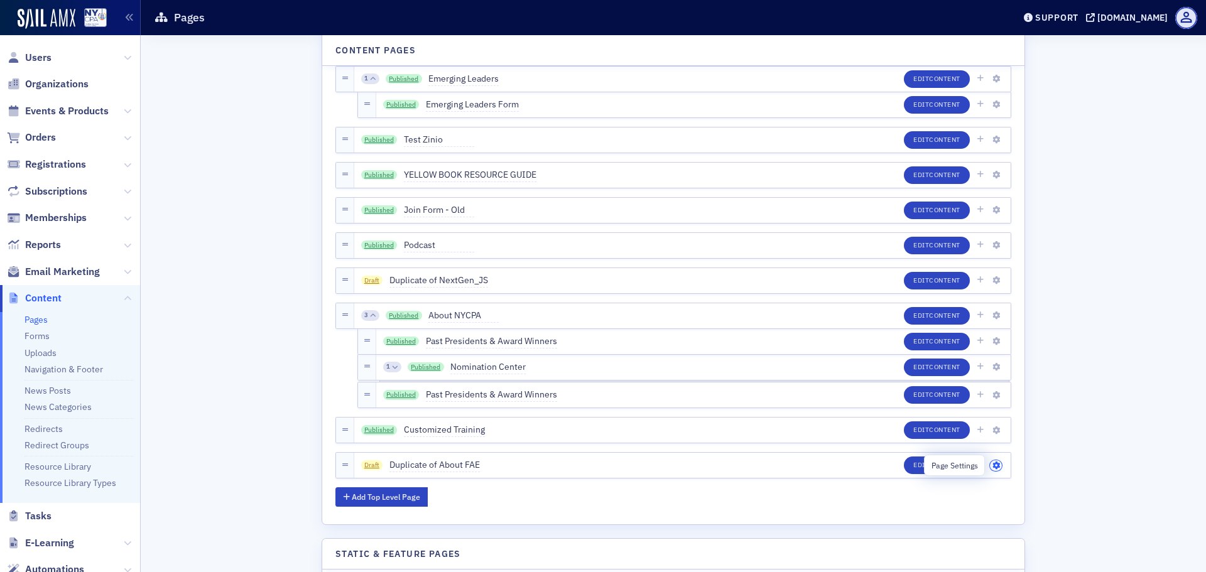
click at [992, 465] on icon "button" at bounding box center [996, 466] width 8 height 8
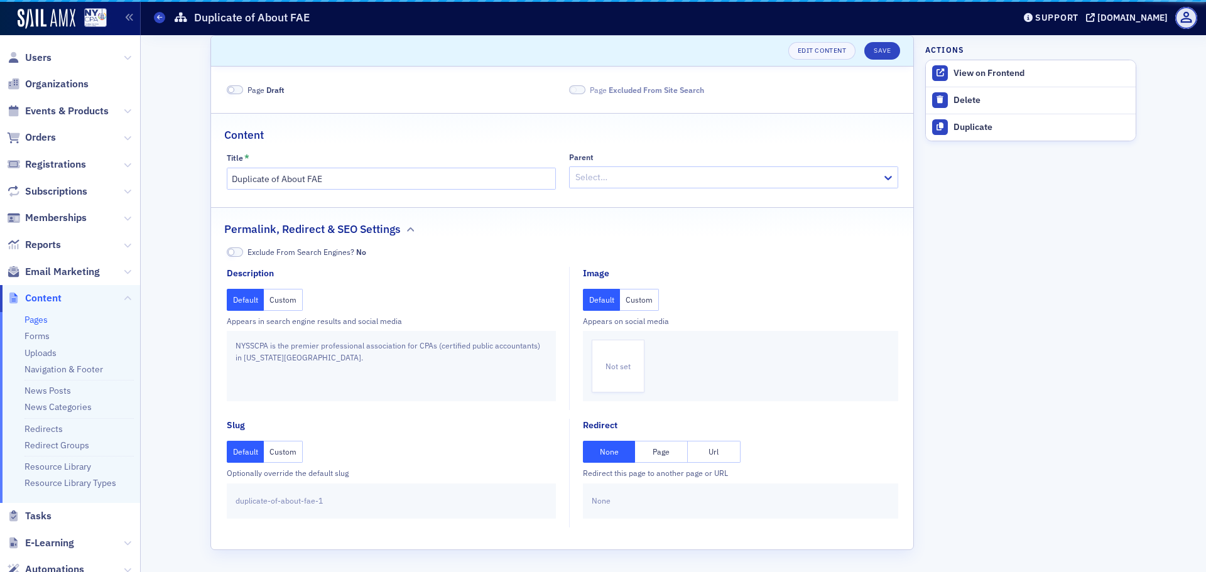
scroll to position [9, 0]
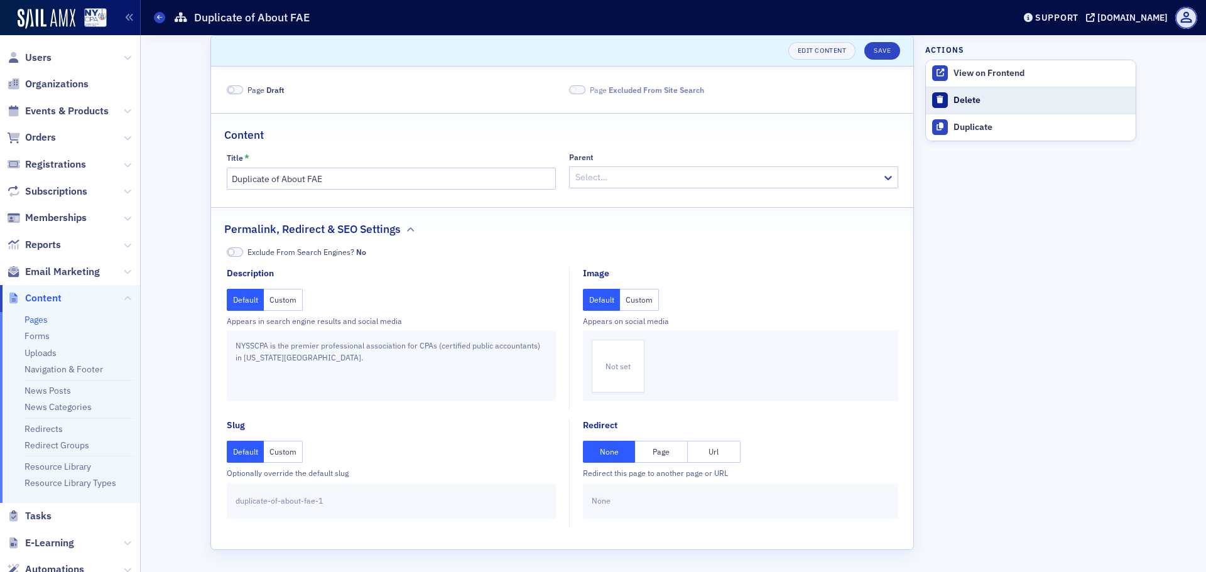
click at [962, 97] on div "Delete" at bounding box center [1041, 100] width 176 height 11
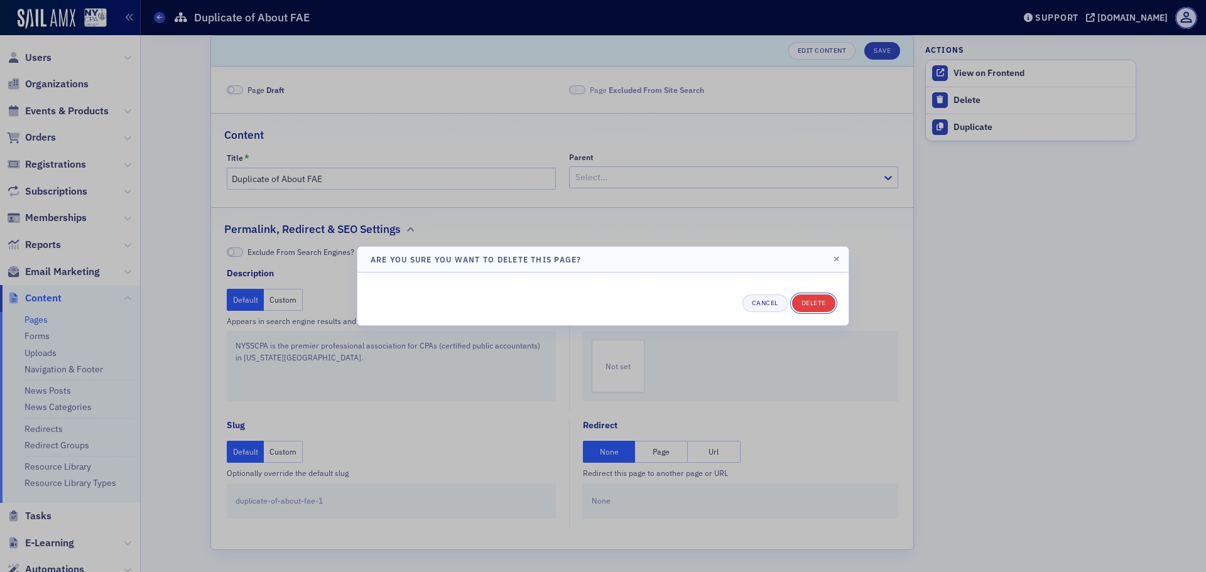
click at [810, 305] on button "Delete" at bounding box center [813, 304] width 43 height 18
